Goal: Submit feedback/report problem: Submit feedback/report problem

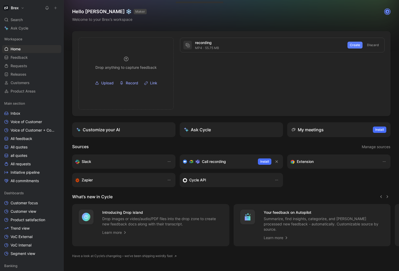
click at [350, 43] on span "Create" at bounding box center [355, 45] width 10 height 5
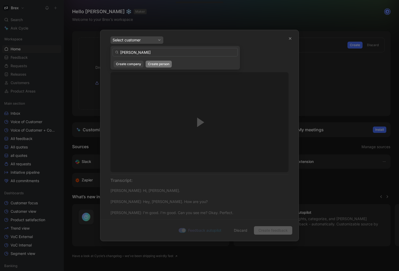
type input "alexander sporenberg"
click at [163, 64] on span "Create person" at bounding box center [158, 64] width 21 height 5
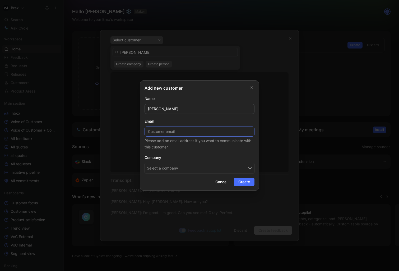
click at [188, 134] on input at bounding box center [199, 132] width 110 height 10
paste input "alex@beglaubigt.de"
type input "alex@beglaubigt.de"
click at [199, 171] on button "Select a company" at bounding box center [199, 168] width 110 height 11
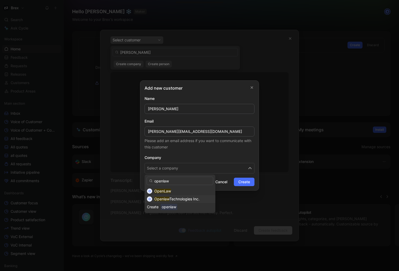
type input "openlaw"
click at [181, 197] on span "Technologies Inc." at bounding box center [184, 199] width 30 height 4
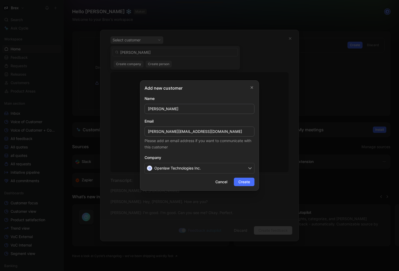
click at [249, 183] on span "Create" at bounding box center [244, 182] width 12 height 6
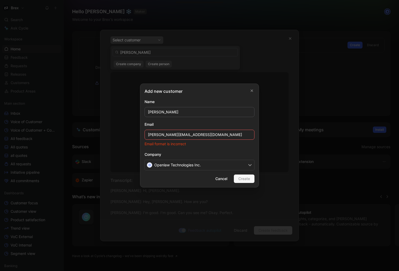
click at [148, 135] on input "alex@beglaubigt.de" at bounding box center [199, 135] width 110 height 10
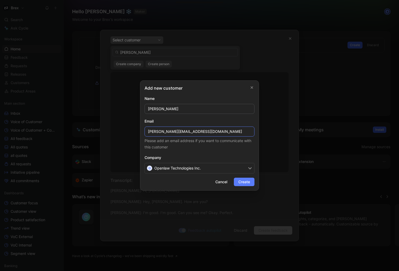
type input "alex@beglaubigt.de"
click at [252, 185] on button "Create" at bounding box center [244, 182] width 21 height 8
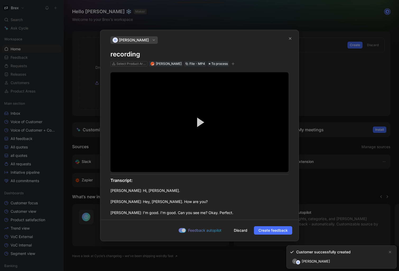
click at [125, 51] on h1 "recording" at bounding box center [199, 54] width 178 height 8
click at [125, 52] on h1 "recording" at bounding box center [199, 54] width 178 height 8
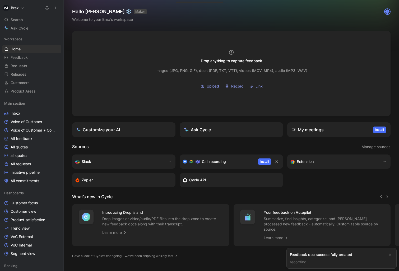
click at [306, 262] on link "recording" at bounding box center [298, 262] width 17 height 4
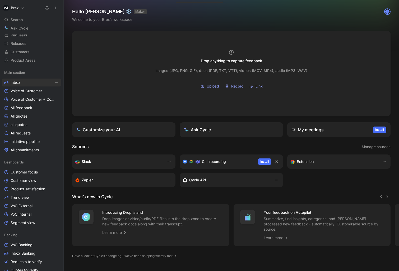
scroll to position [73, 0]
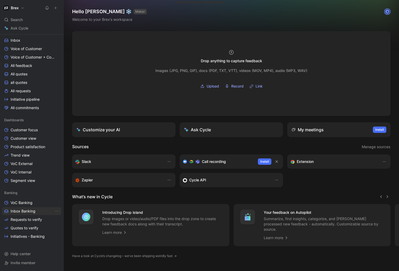
click at [27, 212] on span "Inbox Banking" at bounding box center [23, 211] width 25 height 5
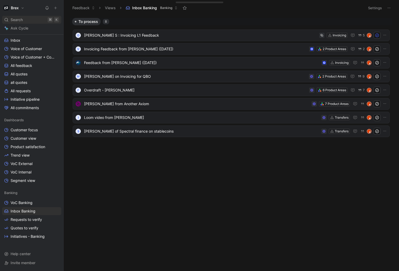
click at [17, 19] on span "Search" at bounding box center [17, 20] width 12 height 6
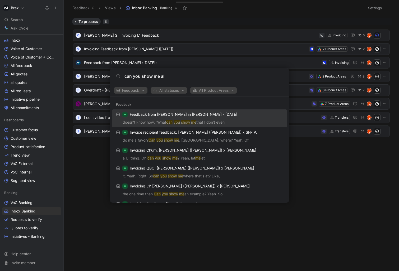
type input "can you show me all"
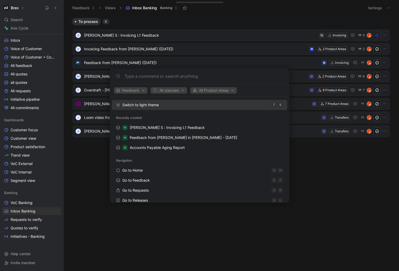
click at [34, 27] on body "Brex Search ⌘ K Ask Cycle Workspace Home G then H Feedback G then F Requests G …" at bounding box center [199, 135] width 399 height 271
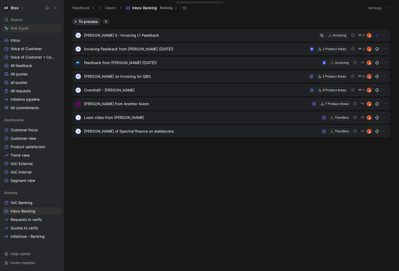
click at [29, 27] on link "Ask Cycle" at bounding box center [31, 28] width 59 height 8
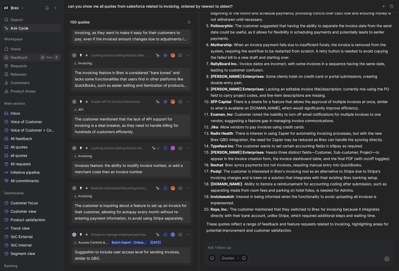
click at [26, 57] on span "Feedback" at bounding box center [19, 57] width 17 height 5
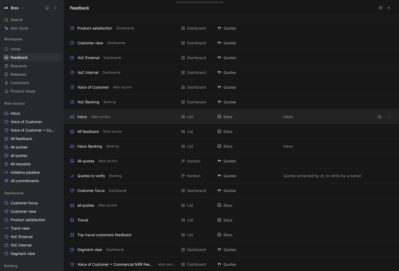
scroll to position [128, 0]
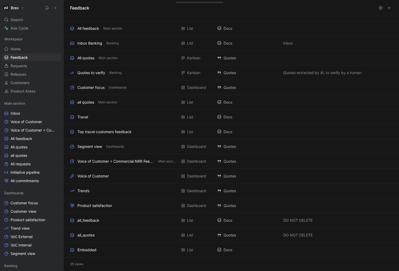
click at [56, 6] on icon at bounding box center [56, 8] width 4 height 4
click at [388, 8] on icon at bounding box center [388, 8] width 4 height 4
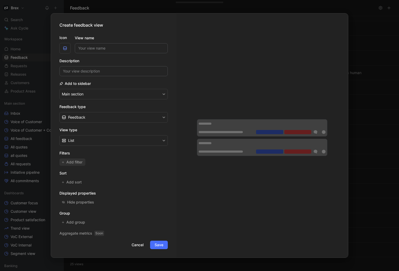
click at [73, 162] on span "Add filter" at bounding box center [74, 162] width 17 height 6
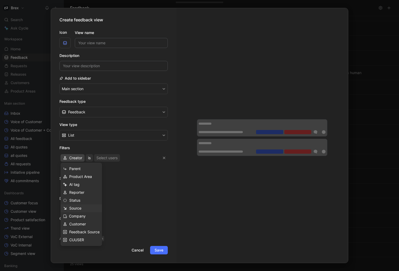
click at [85, 208] on div "Source" at bounding box center [84, 208] width 30 height 6
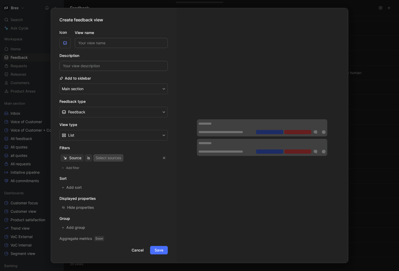
click at [99, 157] on div "Select sources" at bounding box center [108, 158] width 25 height 6
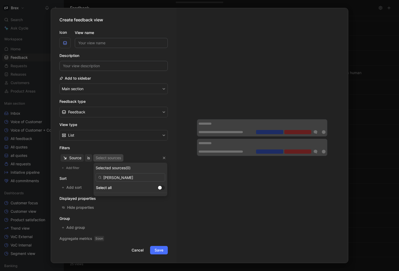
type input "sale"
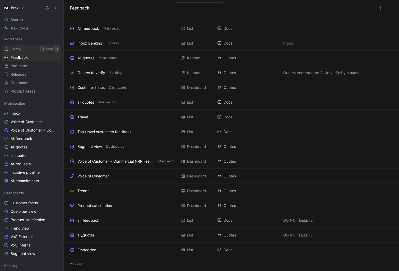
click at [22, 51] on link "Home G then H" at bounding box center [31, 49] width 59 height 8
